Goal: Information Seeking & Learning: Learn about a topic

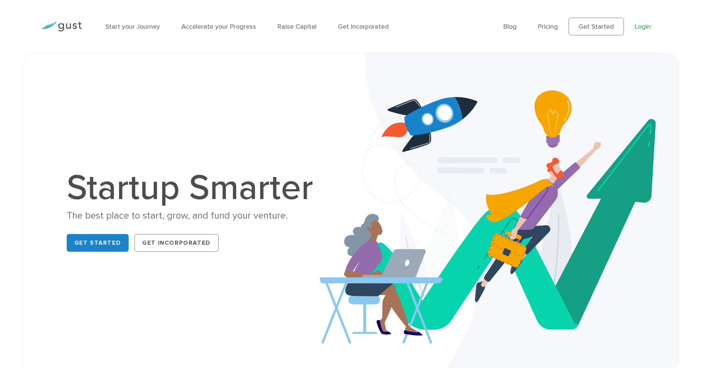
click at [648, 25] on link "Login" at bounding box center [642, 27] width 16 height 8
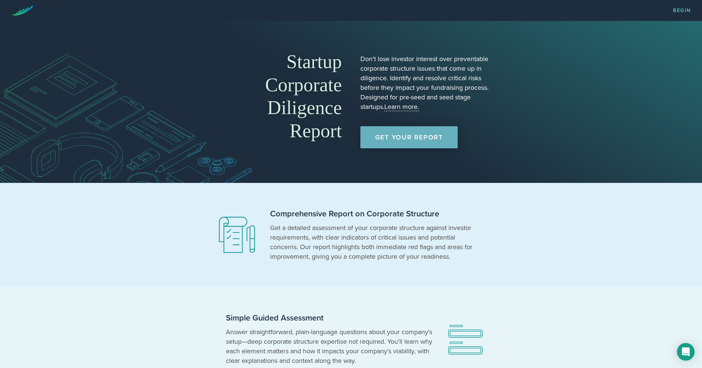
click at [394, 136] on link "Get Your Report" at bounding box center [408, 137] width 97 height 22
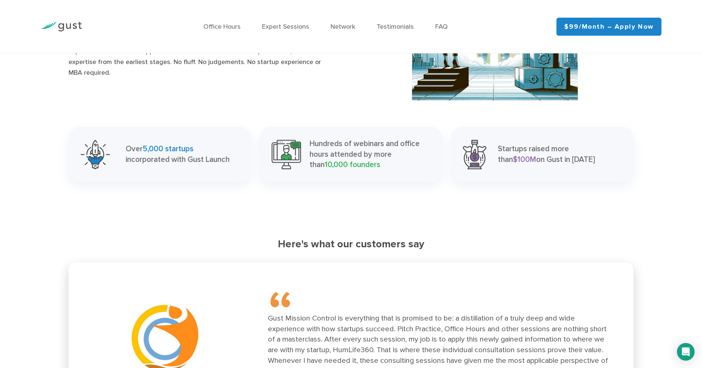
scroll to position [789, 0]
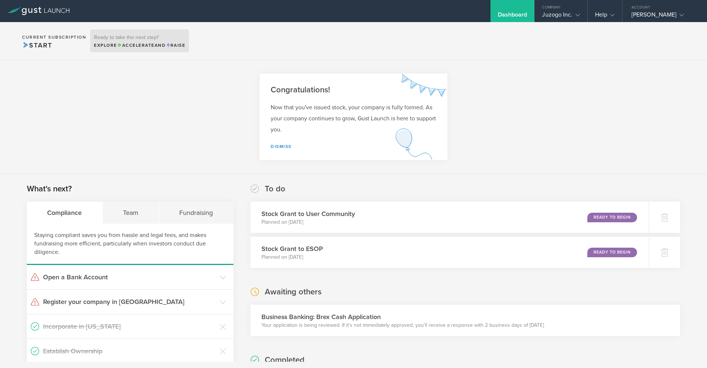
click at [122, 46] on polygon at bounding box center [120, 45] width 3 height 4
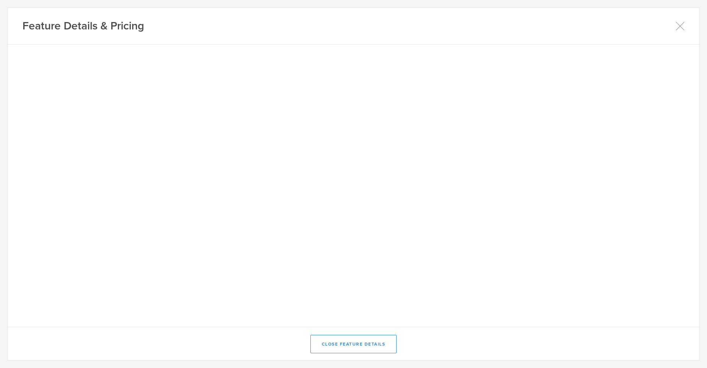
click at [678, 27] on icon at bounding box center [680, 26] width 9 height 9
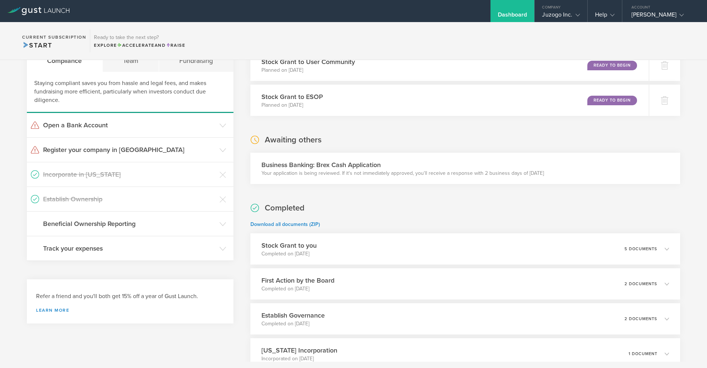
scroll to position [206, 0]
